Goal: Task Accomplishment & Management: Manage account settings

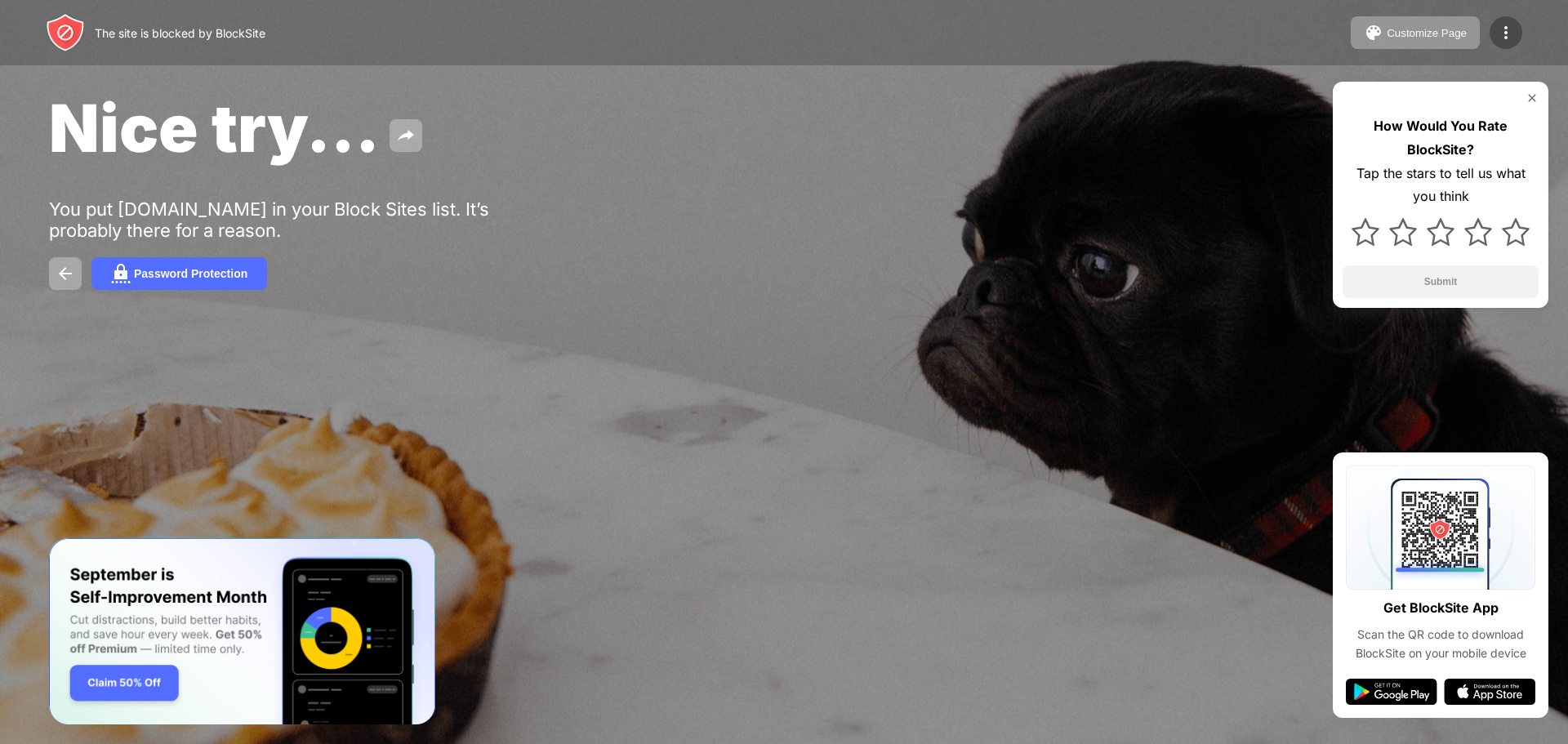
click at [1508, 30] on img at bounding box center [1507, 33] width 20 height 20
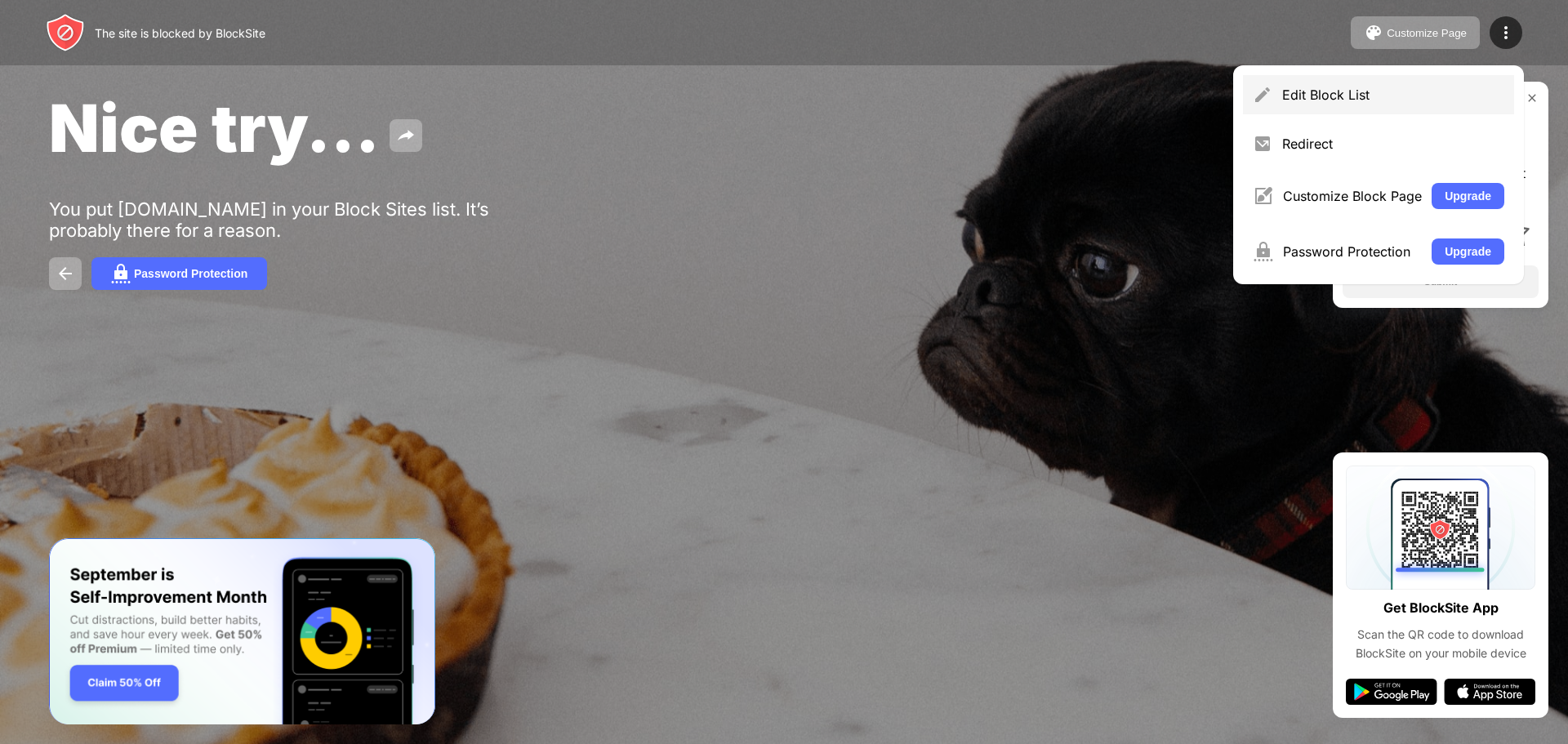
click at [1357, 96] on div "Edit Block List" at bounding box center [1394, 94] width 222 height 16
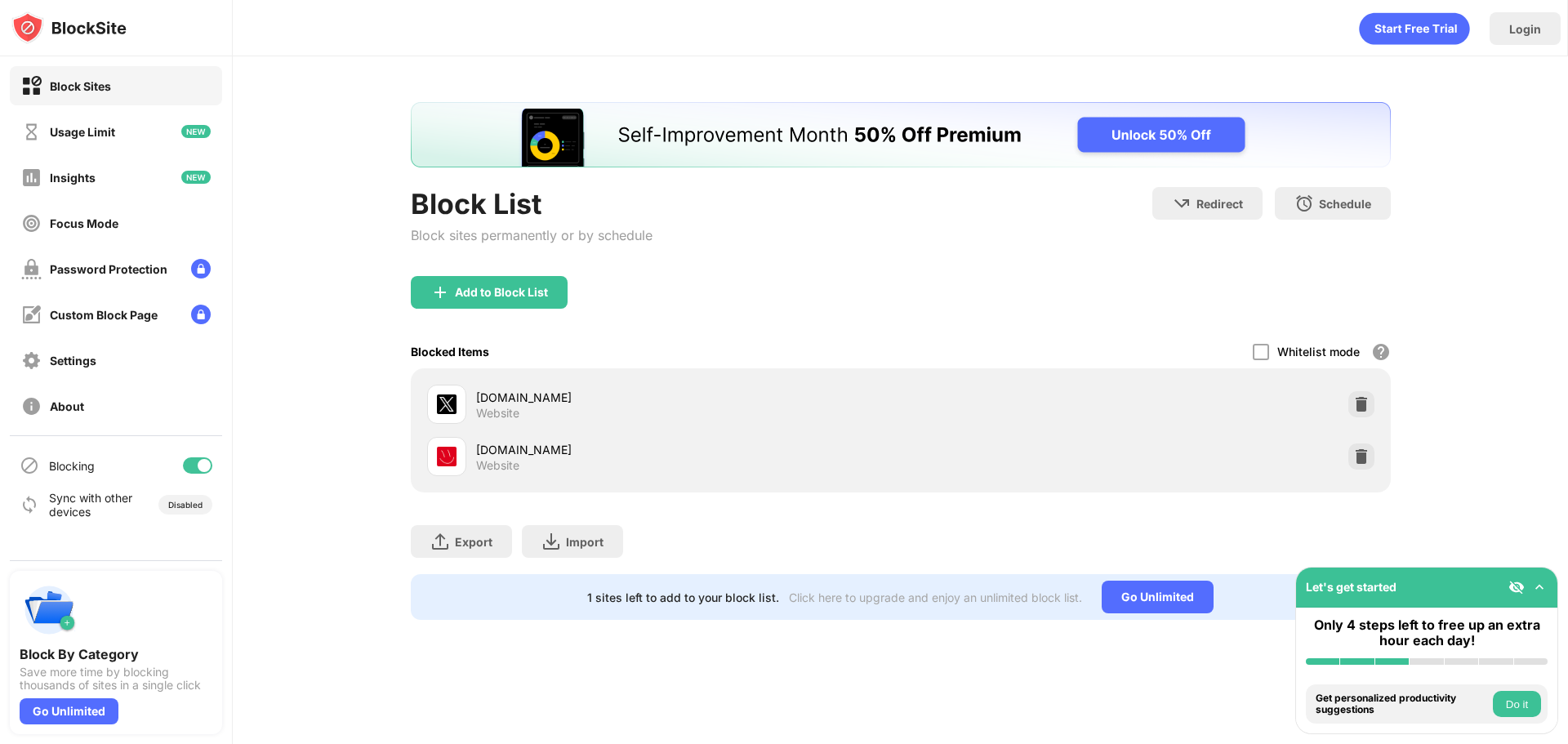
click at [202, 468] on div at bounding box center [203, 465] width 13 height 13
click at [201, 467] on div at bounding box center [198, 466] width 30 height 16
